Goal: Task Accomplishment & Management: Complete application form

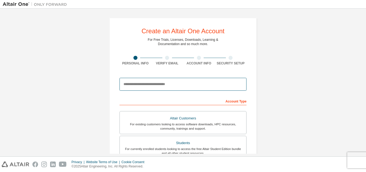
click at [204, 84] on input "email" at bounding box center [183, 84] width 127 height 13
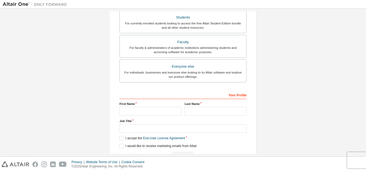
scroll to position [142, 0]
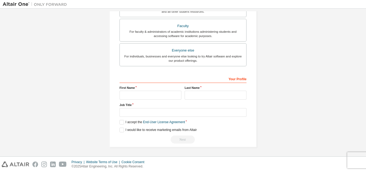
type input "**********"
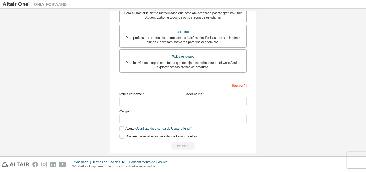
scroll to position [148, 0]
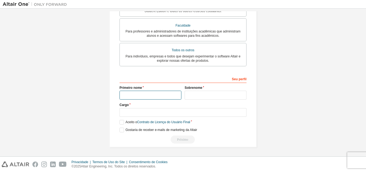
click at [159, 97] on input "text" at bounding box center [151, 95] width 62 height 9
click at [148, 98] on input "text" at bounding box center [151, 95] width 62 height 9
type input "*"
type input "********"
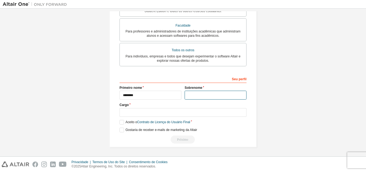
click at [204, 98] on input "text" at bounding box center [216, 95] width 62 height 9
type input "*****"
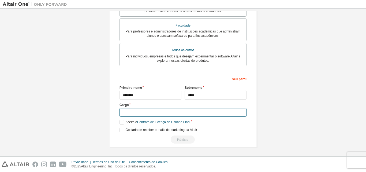
click at [171, 116] on input "text" at bounding box center [183, 112] width 127 height 9
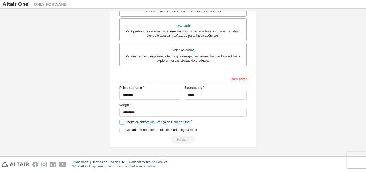
click at [120, 124] on label "Aceito o Contrato de Licença do Usuário Final" at bounding box center [155, 122] width 71 height 5
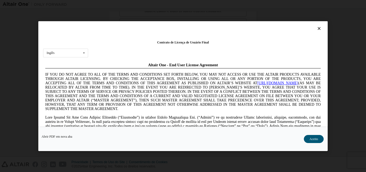
scroll to position [0, 0]
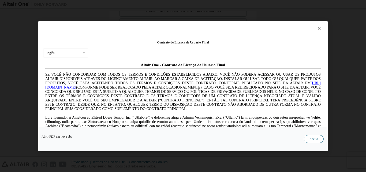
click at [311, 137] on font "Aceito" at bounding box center [314, 139] width 9 height 4
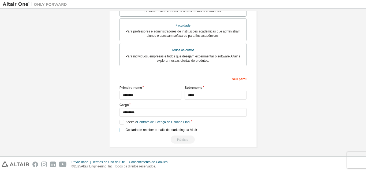
click at [121, 132] on label "Gostaria de receber e-mails de marketing da Altair" at bounding box center [159, 130] width 78 height 5
click at [179, 143] on div "Próximo" at bounding box center [183, 139] width 127 height 8
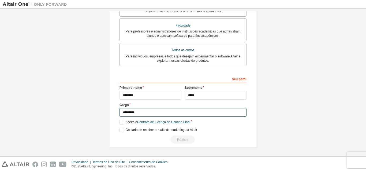
click at [141, 113] on input "*********" at bounding box center [183, 112] width 127 height 9
type input "*********"
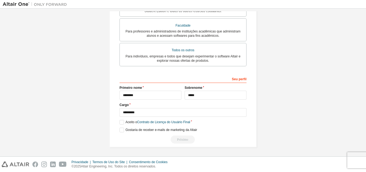
click at [184, 138] on div "Próximo" at bounding box center [183, 139] width 127 height 8
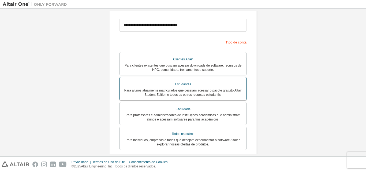
scroll to position [71, 0]
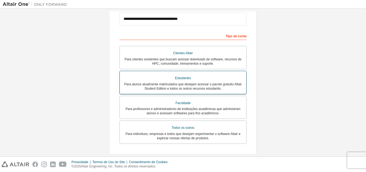
click at [185, 80] on font "Estudantes" at bounding box center [183, 78] width 16 height 4
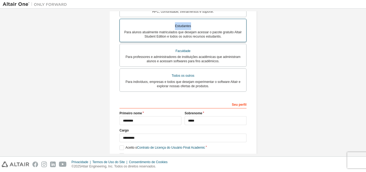
scroll to position [151, 0]
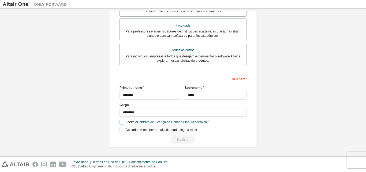
click at [122, 121] on label "Aceito o Contrato de Licença do Usuário Final Acadêmico" at bounding box center [163, 122] width 87 height 5
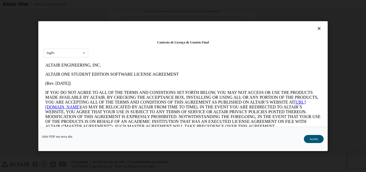
scroll to position [0, 0]
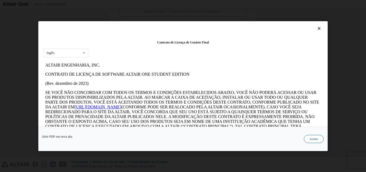
click at [313, 138] on font "Aceito" at bounding box center [314, 139] width 9 height 4
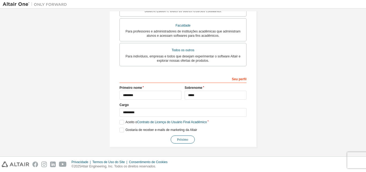
click at [184, 138] on font "Próximo" at bounding box center [182, 140] width 11 height 4
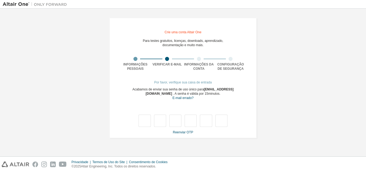
click at [88, 82] on div "**********" at bounding box center [183, 77] width 361 height 133
drag, startPoint x: 136, startPoint y: 120, endPoint x: 142, endPoint y: 117, distance: 6.9
click at [137, 121] on div at bounding box center [183, 115] width 127 height 23
click at [147, 113] on div at bounding box center [183, 115] width 127 height 23
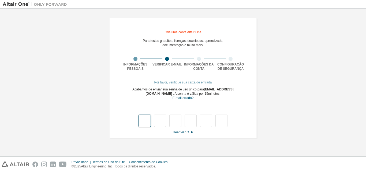
click at [151, 118] on div at bounding box center [183, 121] width 89 height 12
type input "*"
click at [180, 124] on input "*" at bounding box center [175, 121] width 12 height 12
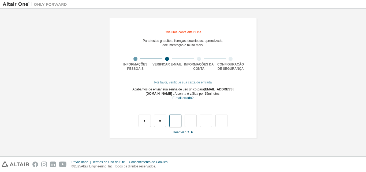
click at [178, 122] on input "text" at bounding box center [175, 121] width 12 height 12
type input "*"
